Goal: Navigation & Orientation: Find specific page/section

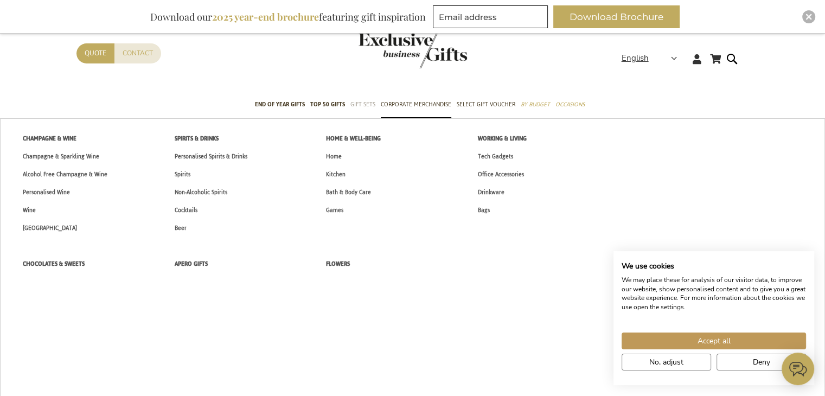
click at [365, 105] on span "Gift Sets" at bounding box center [363, 104] width 25 height 11
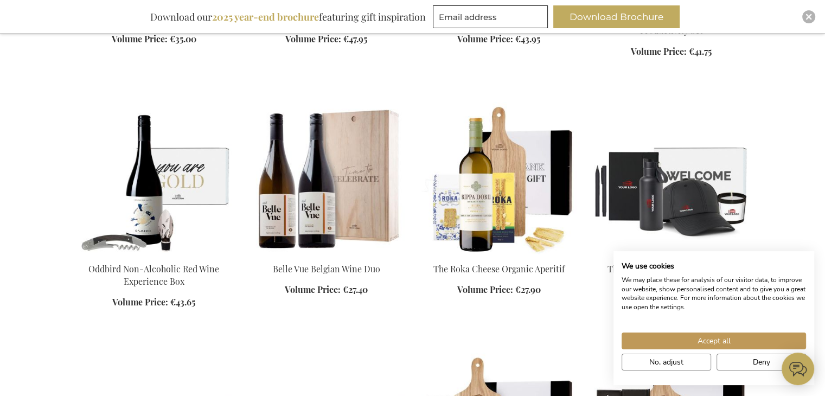
scroll to position [767, 0]
